Goal: Information Seeking & Learning: Learn about a topic

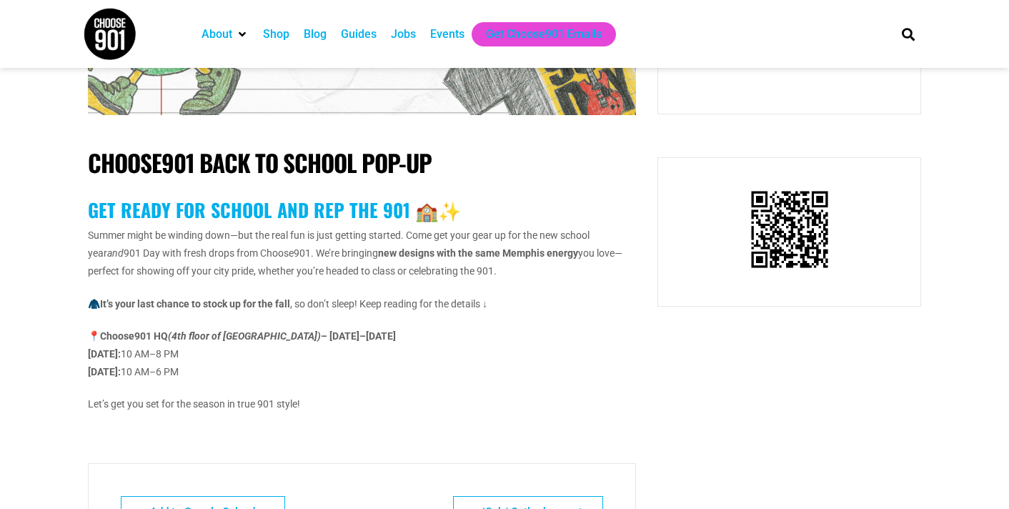
scroll to position [680, 0]
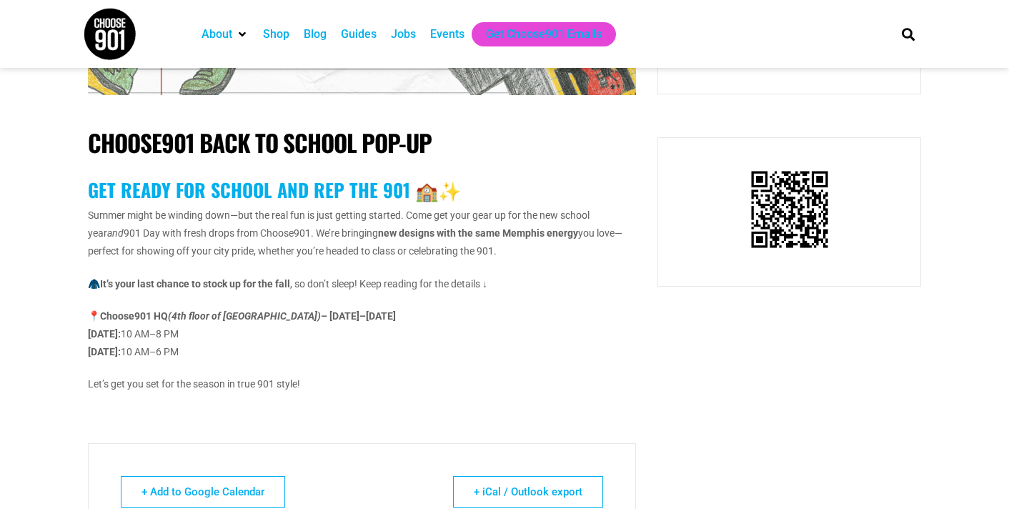
click at [342, 149] on h1 "Choose901 Back to School Pop-Up" at bounding box center [362, 143] width 548 height 29
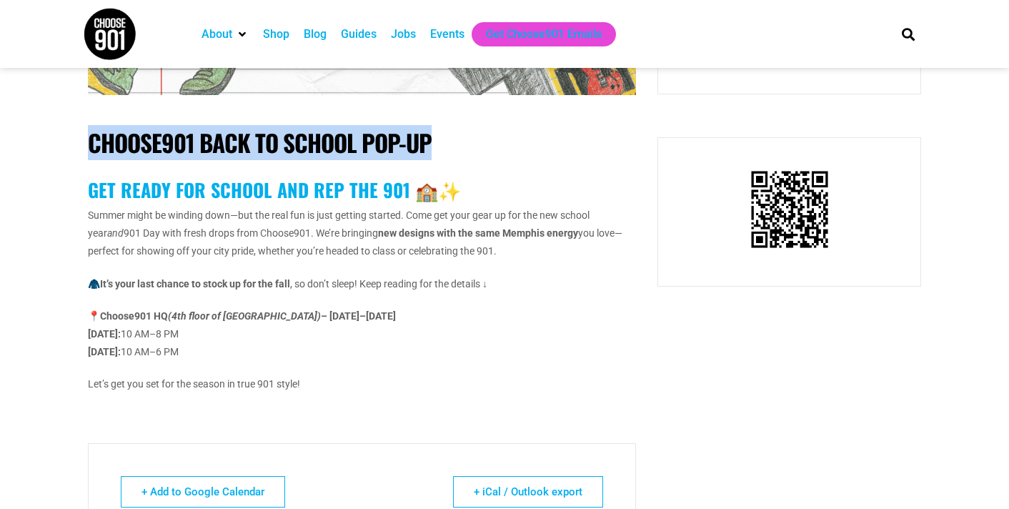
click at [342, 149] on h1 "Choose901 Back to School Pop-Up" at bounding box center [362, 143] width 548 height 29
copy div "Choose901 Back to School Pop-Up"
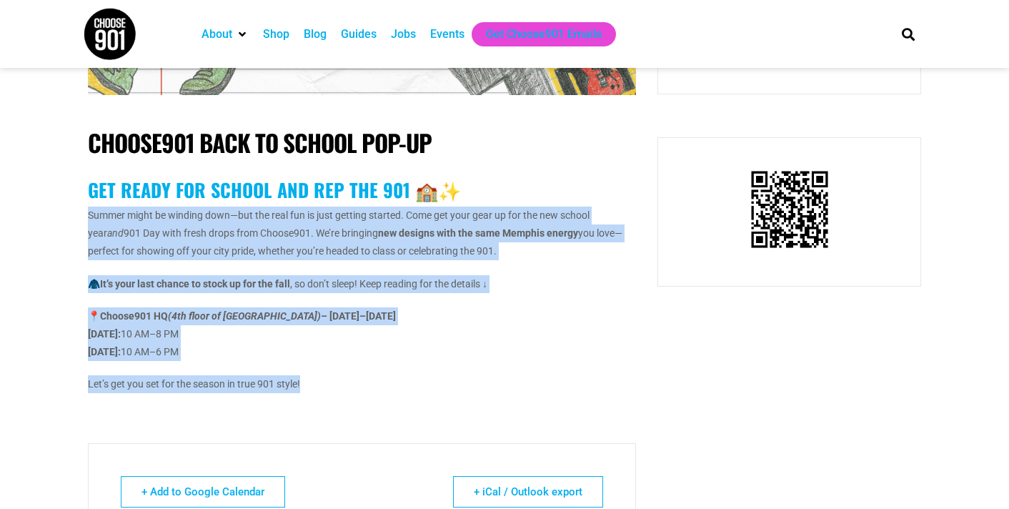
drag, startPoint x: 305, startPoint y: 386, endPoint x: 78, endPoint y: 209, distance: 287.8
click at [78, 209] on div "Choose901 Back to School Pop-Up Get Ready for School and Rep the 901 🏫✨ Summer …" at bounding box center [362, 93] width 570 height 1367
copy div "Summer might be winding down—but the real fun is just getting started. Come get…"
